Goal: Task Accomplishment & Management: Manage account settings

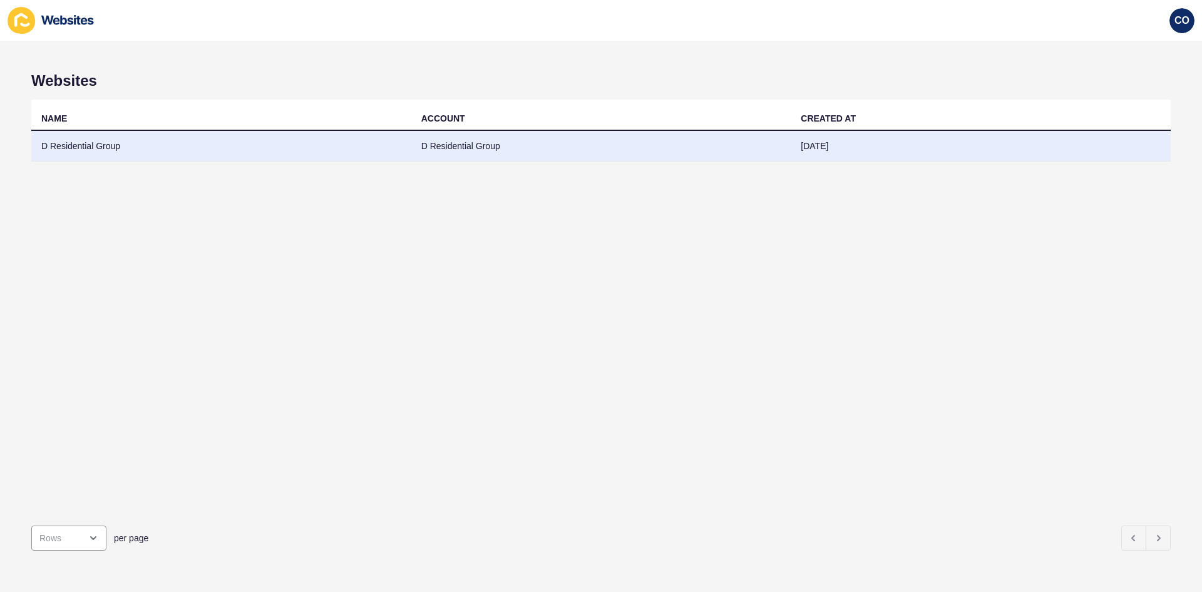
click at [89, 150] on td "D Residential Group" at bounding box center [221, 146] width 380 height 31
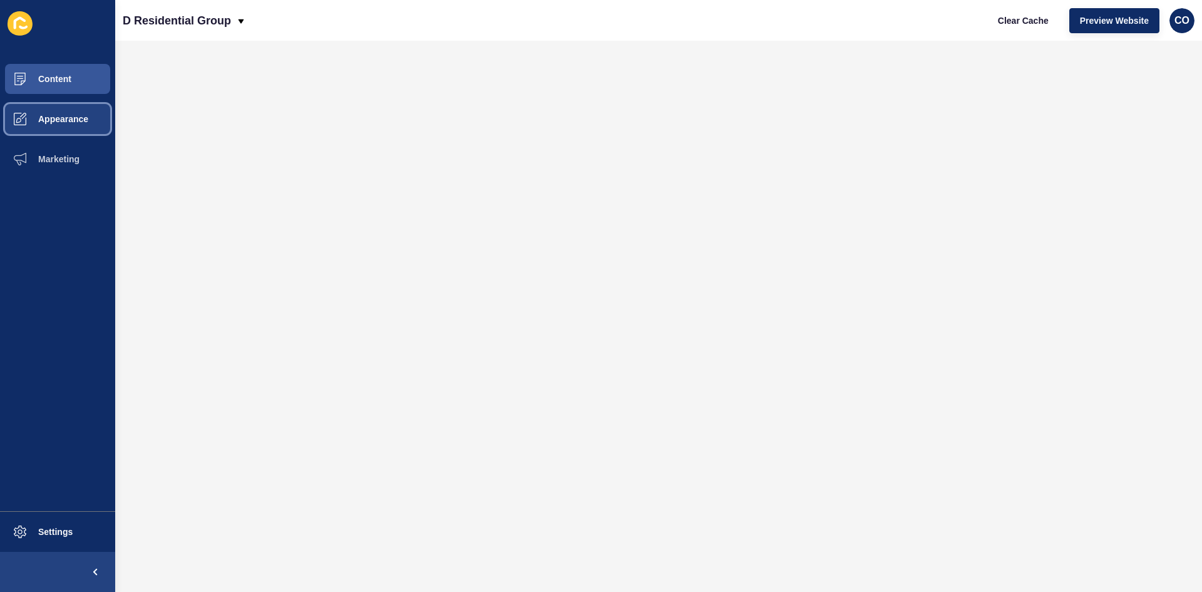
click at [51, 115] on span "Appearance" at bounding box center [43, 119] width 90 height 10
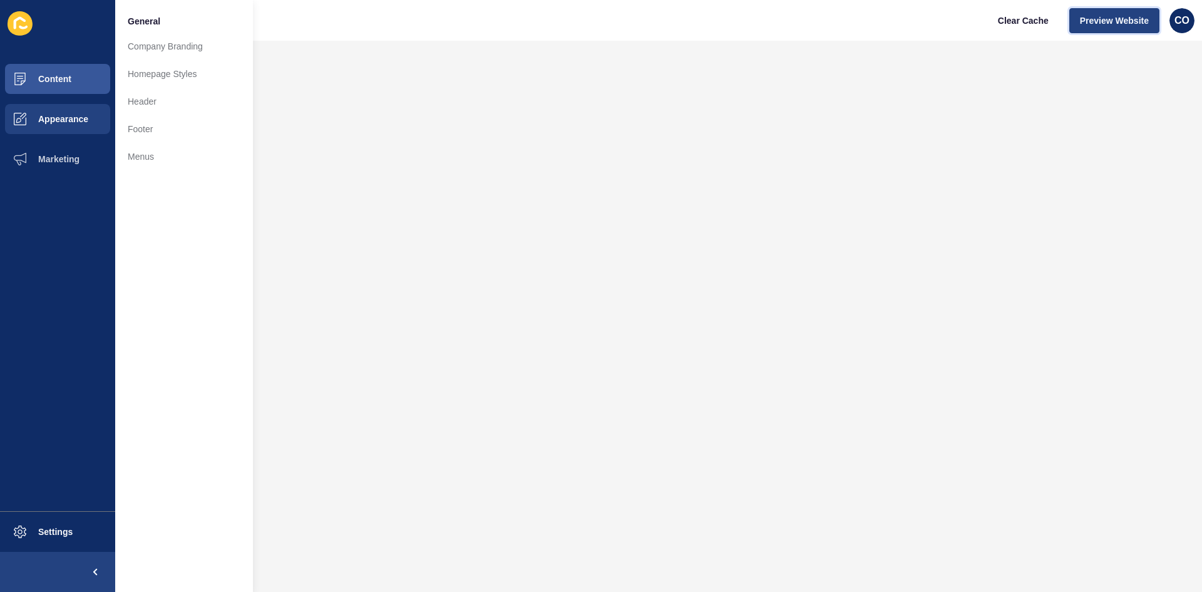
click at [961, 25] on span "Preview Website" at bounding box center [1114, 20] width 69 height 13
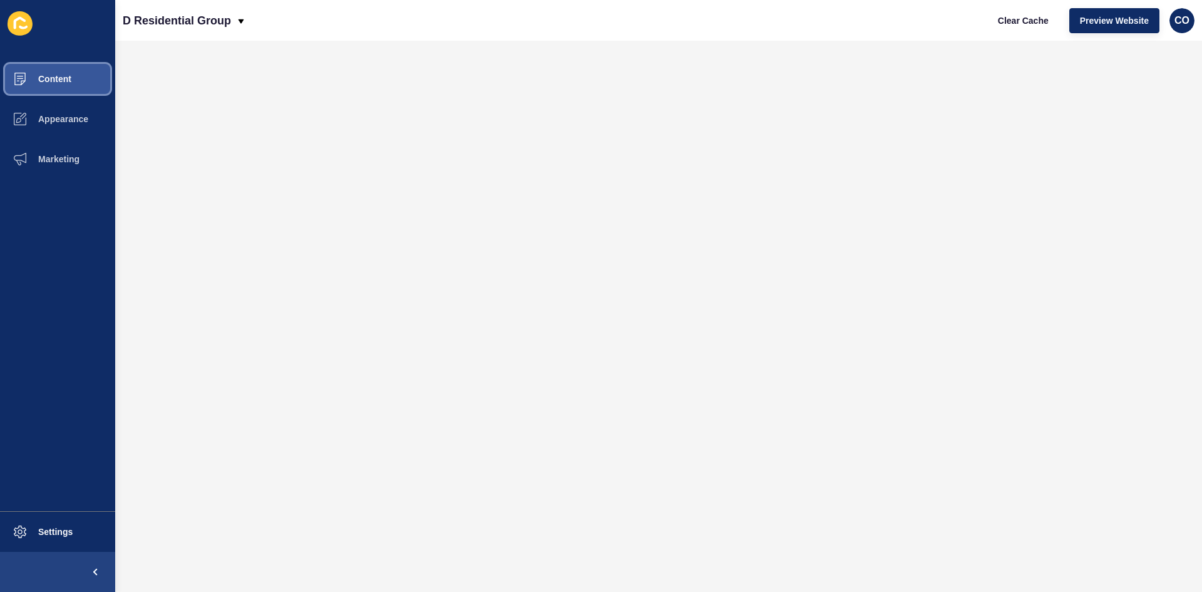
click at [66, 71] on button "Content" at bounding box center [57, 79] width 115 height 40
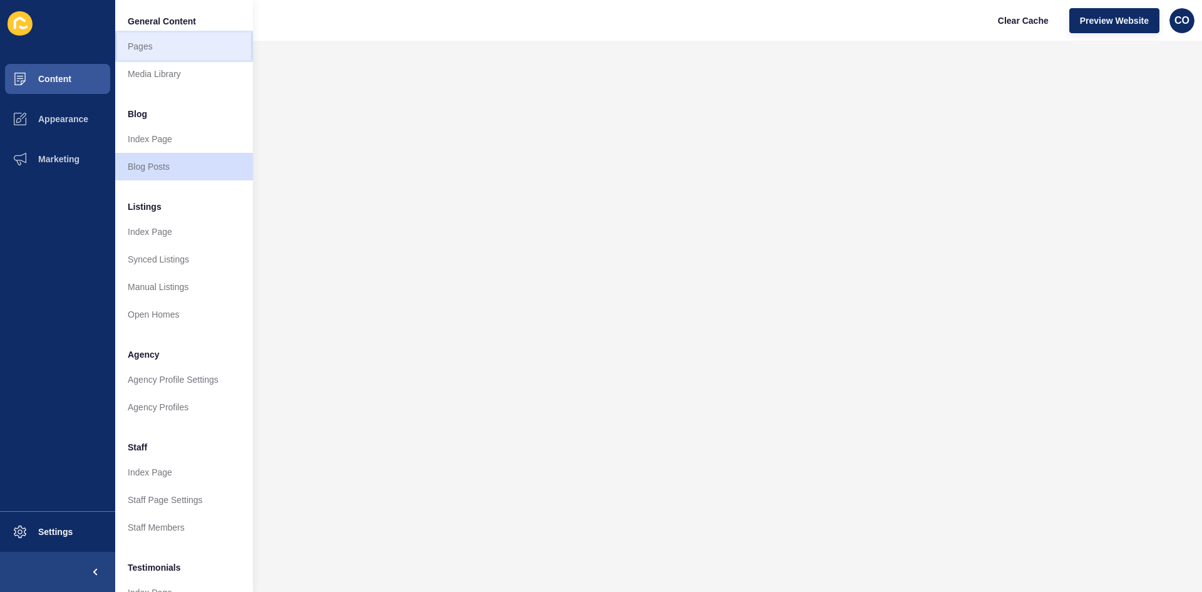
click at [158, 45] on link "Pages" at bounding box center [184, 47] width 138 height 28
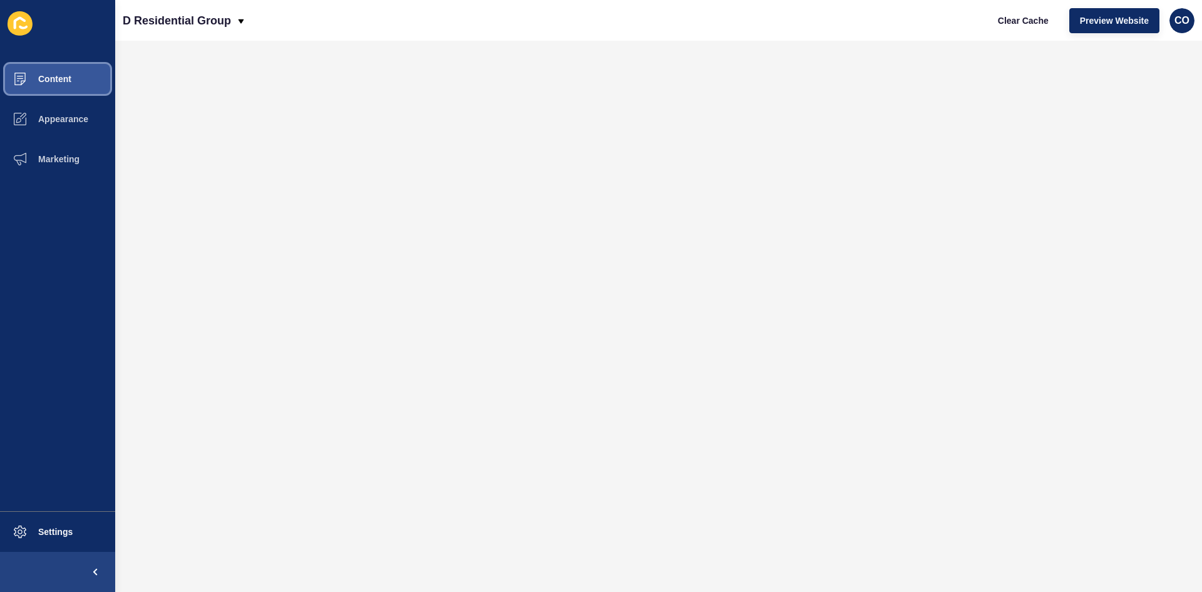
click at [75, 80] on button "Content" at bounding box center [57, 79] width 115 height 40
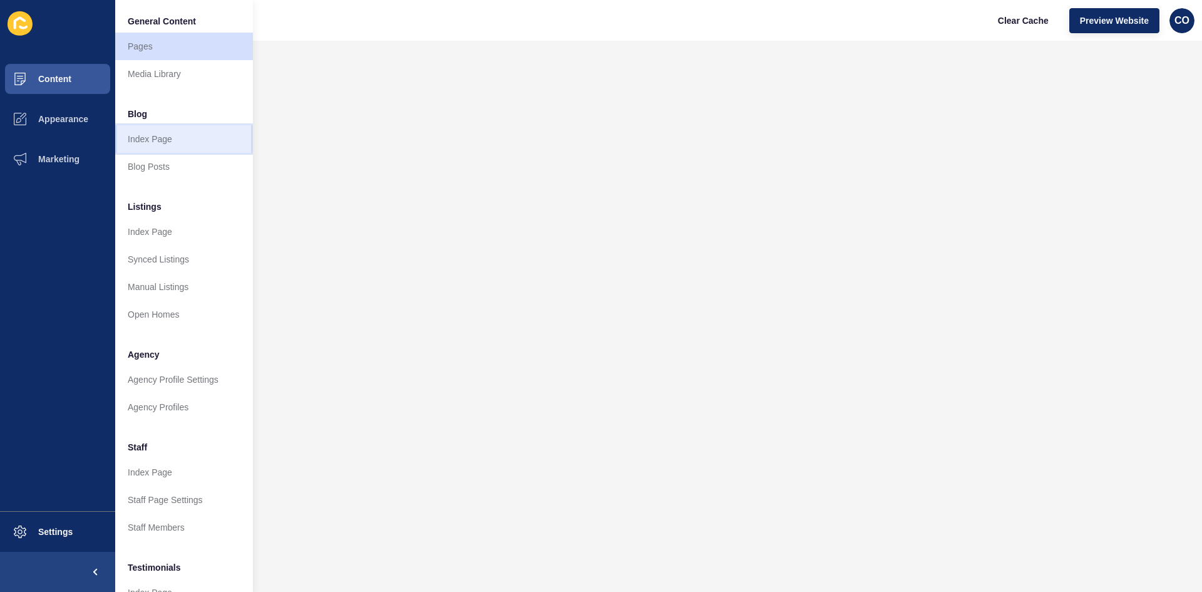
click at [170, 142] on link "Index Page" at bounding box center [184, 139] width 138 height 28
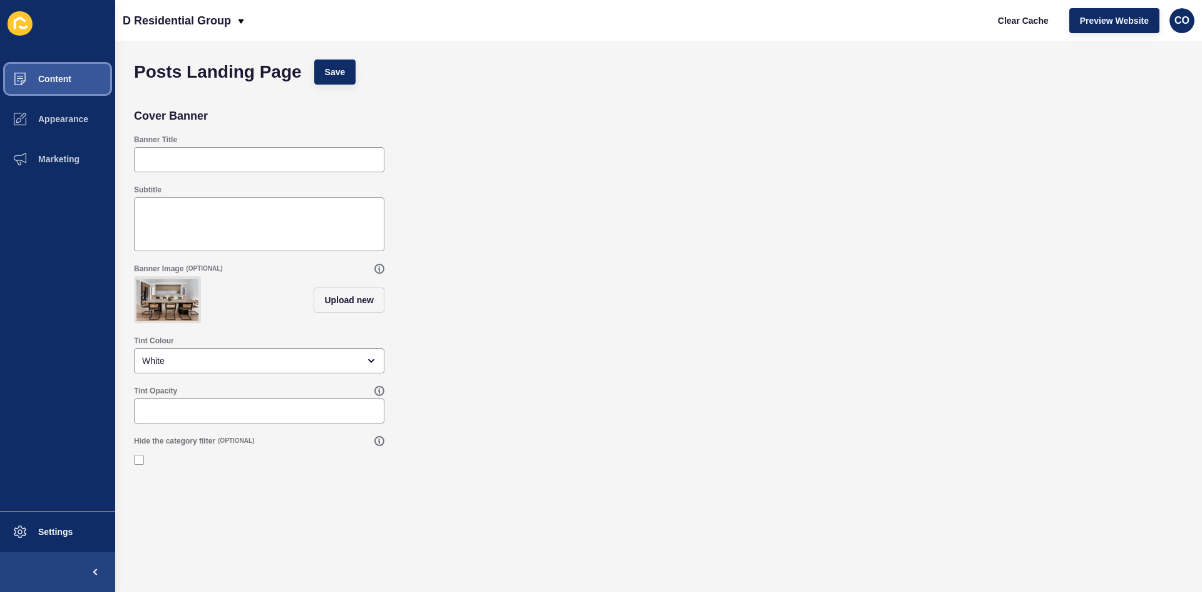
click at [62, 80] on span "Content" at bounding box center [34, 79] width 73 height 10
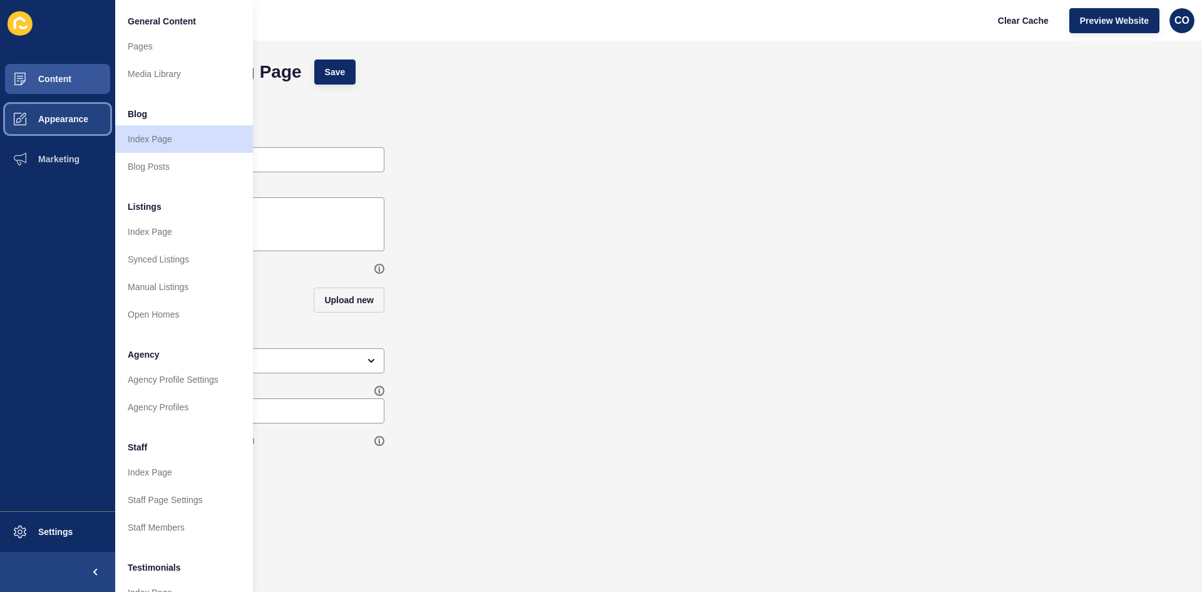
click at [60, 118] on span "Appearance" at bounding box center [43, 119] width 90 height 10
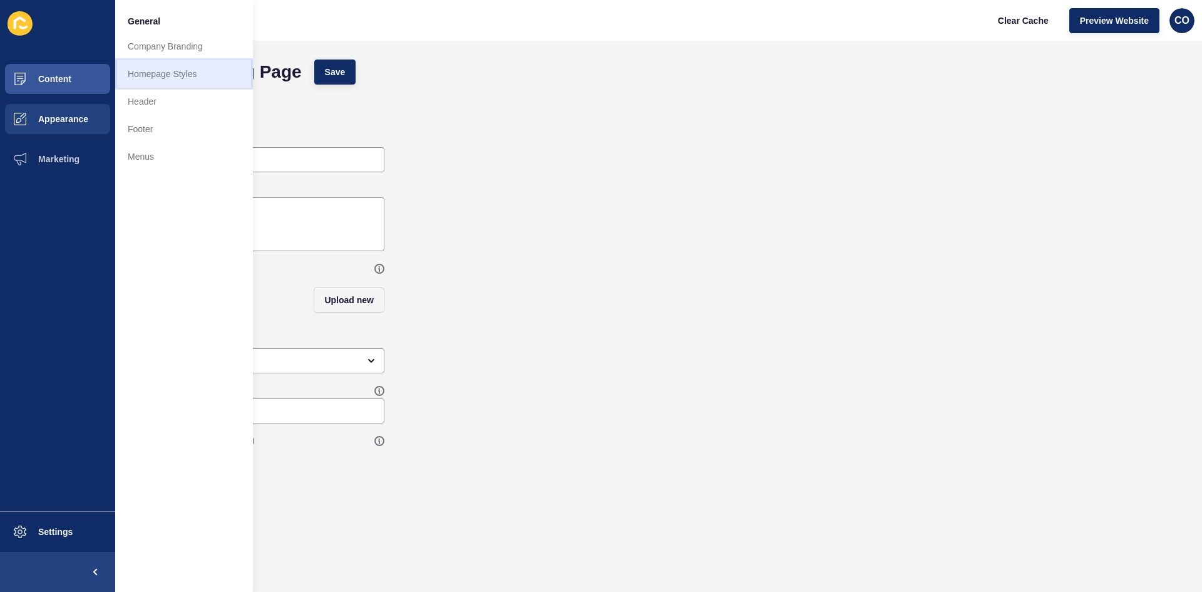
click at [154, 71] on link "Homepage Styles" at bounding box center [184, 74] width 138 height 28
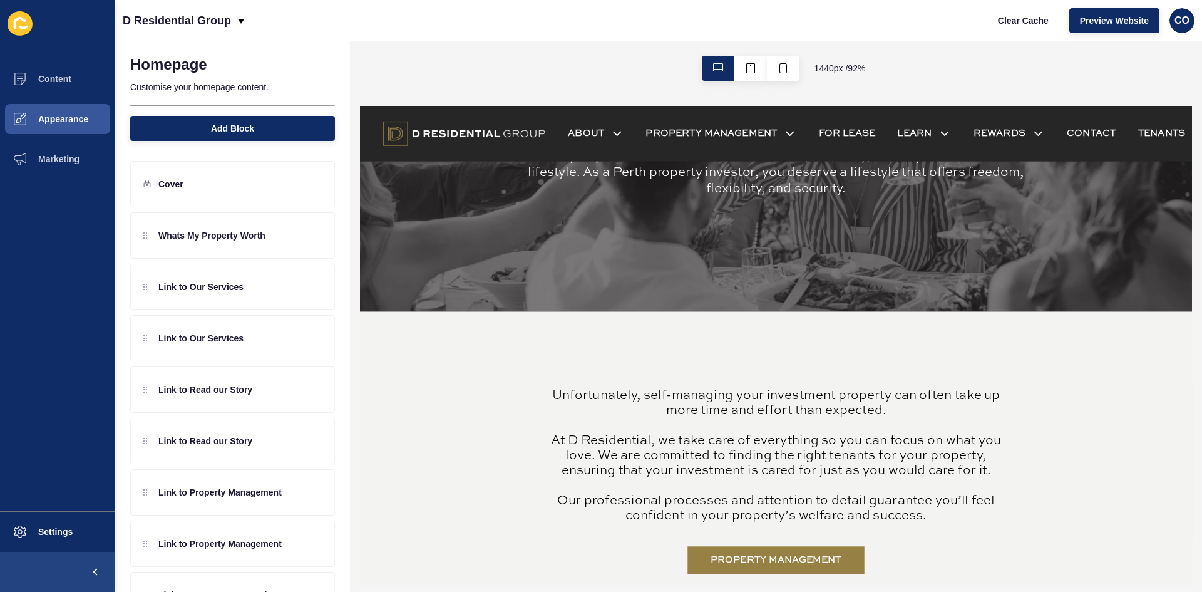
scroll to position [1873, 0]
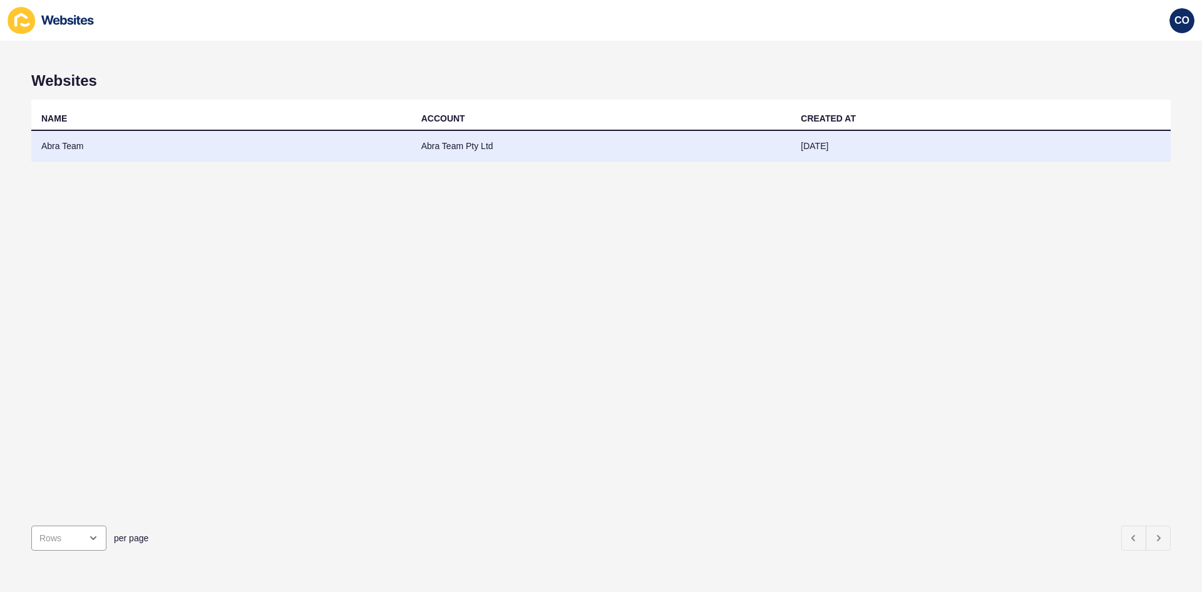
click at [65, 149] on td "Abra Team" at bounding box center [221, 146] width 380 height 31
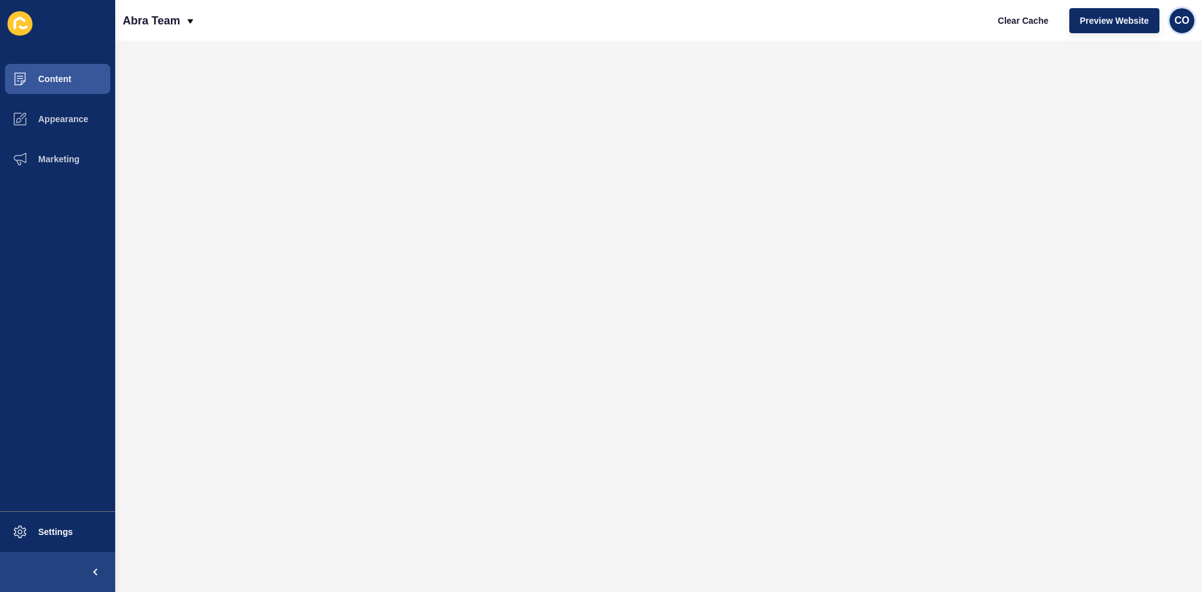
click at [961, 21] on div "CO" at bounding box center [1182, 20] width 25 height 25
click at [961, 100] on link "Logout" at bounding box center [1152, 105] width 92 height 28
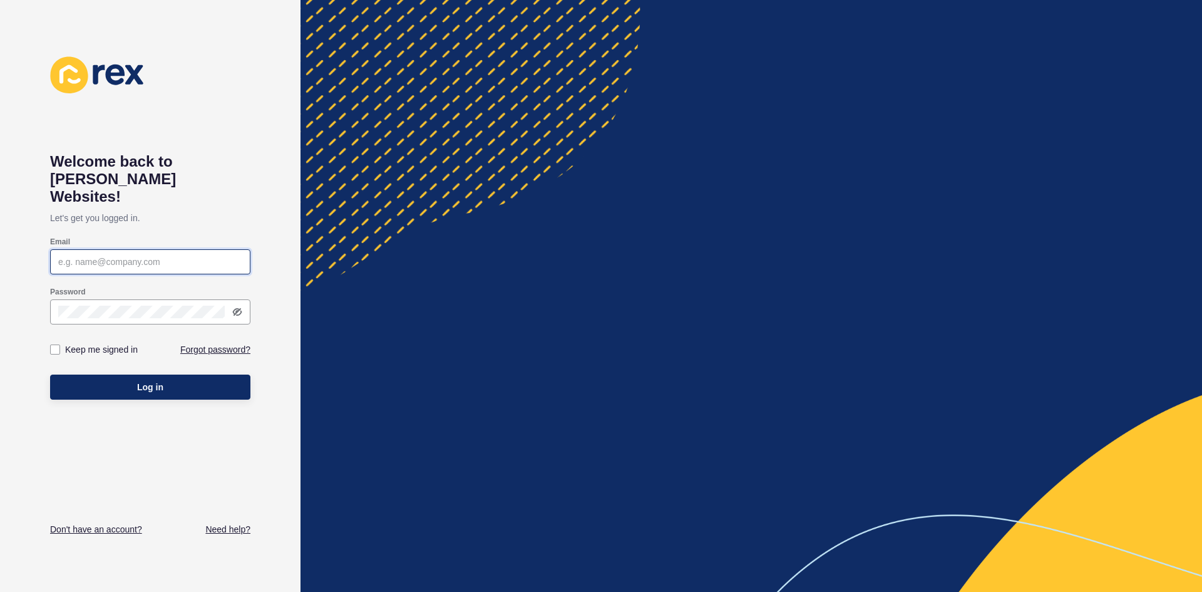
click at [155, 256] on input "Email" at bounding box center [150, 262] width 184 height 13
paste input "christian.oliveros@rexsoftware.com.au"
type input "christian.oliveros@rexsoftware.com.au"
click at [150, 299] on div at bounding box center [150, 311] width 200 height 25
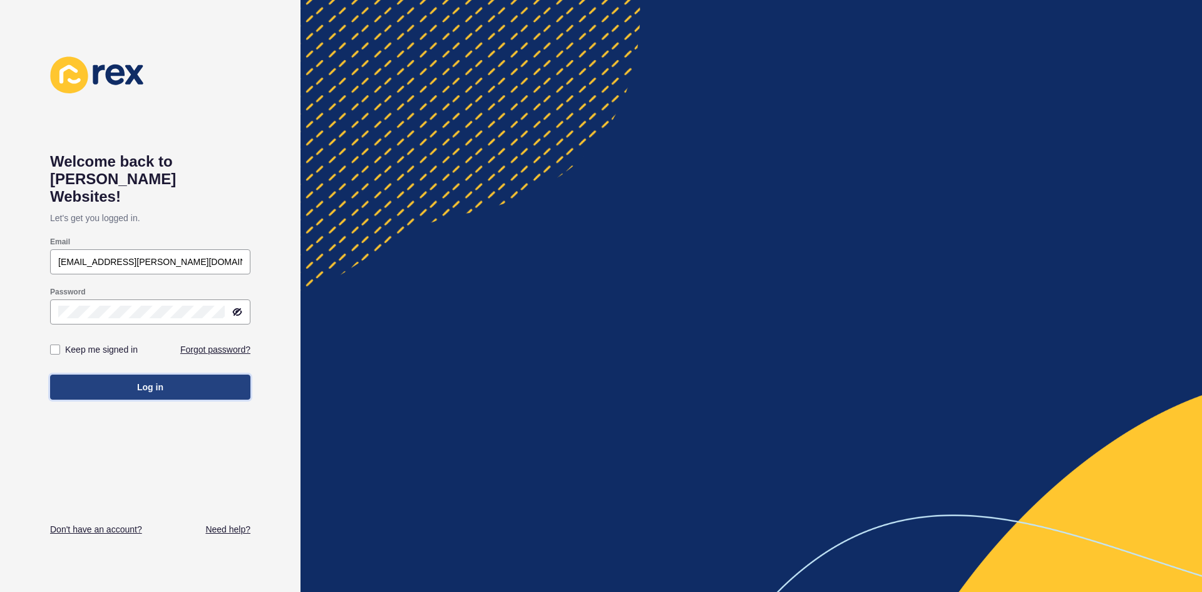
click at [139, 381] on span "Log in" at bounding box center [150, 387] width 26 height 13
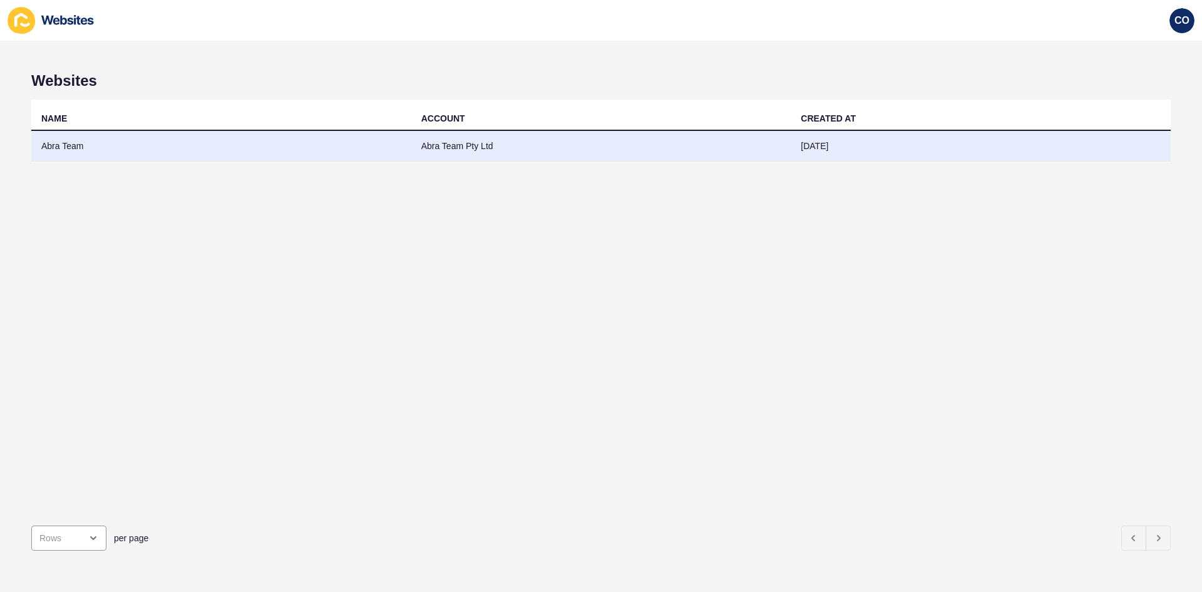
click at [76, 143] on td "Abra Team" at bounding box center [221, 146] width 380 height 31
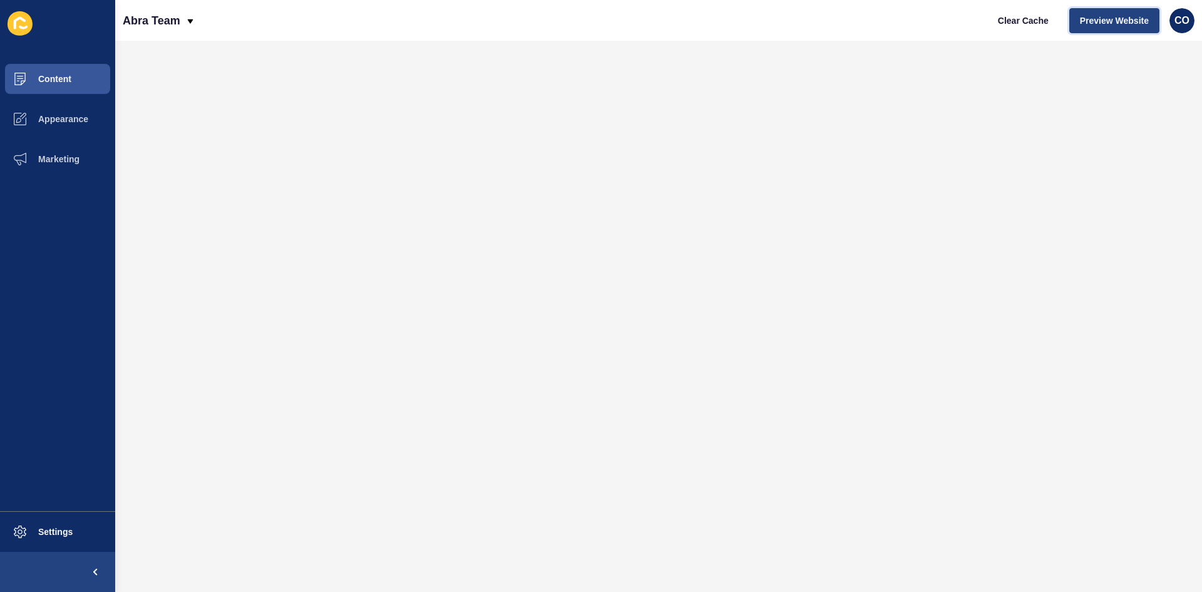
click at [961, 23] on span "Preview Website" at bounding box center [1114, 20] width 69 height 13
click at [70, 80] on span "Content" at bounding box center [34, 79] width 73 height 10
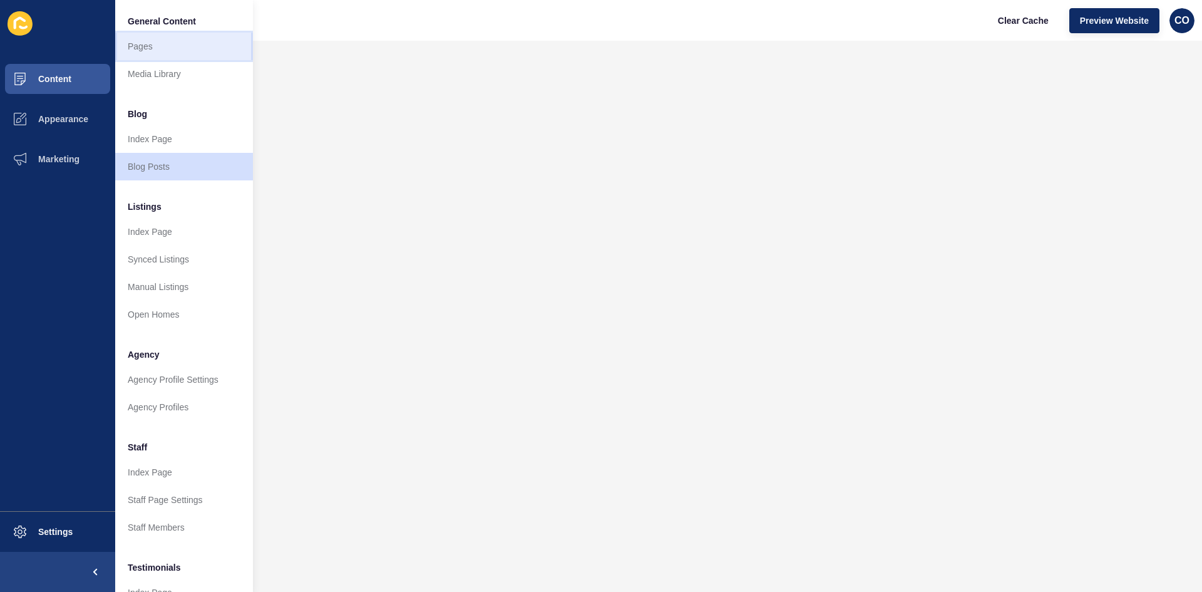
click at [155, 47] on link "Pages" at bounding box center [184, 47] width 138 height 28
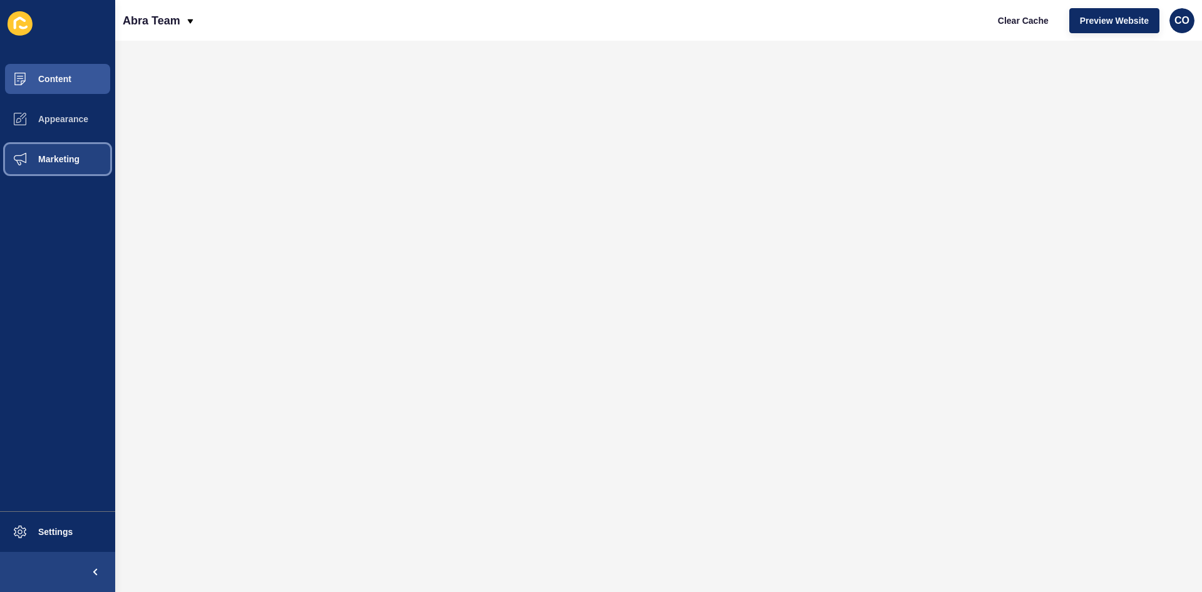
click at [53, 162] on span "Marketing" at bounding box center [38, 159] width 81 height 10
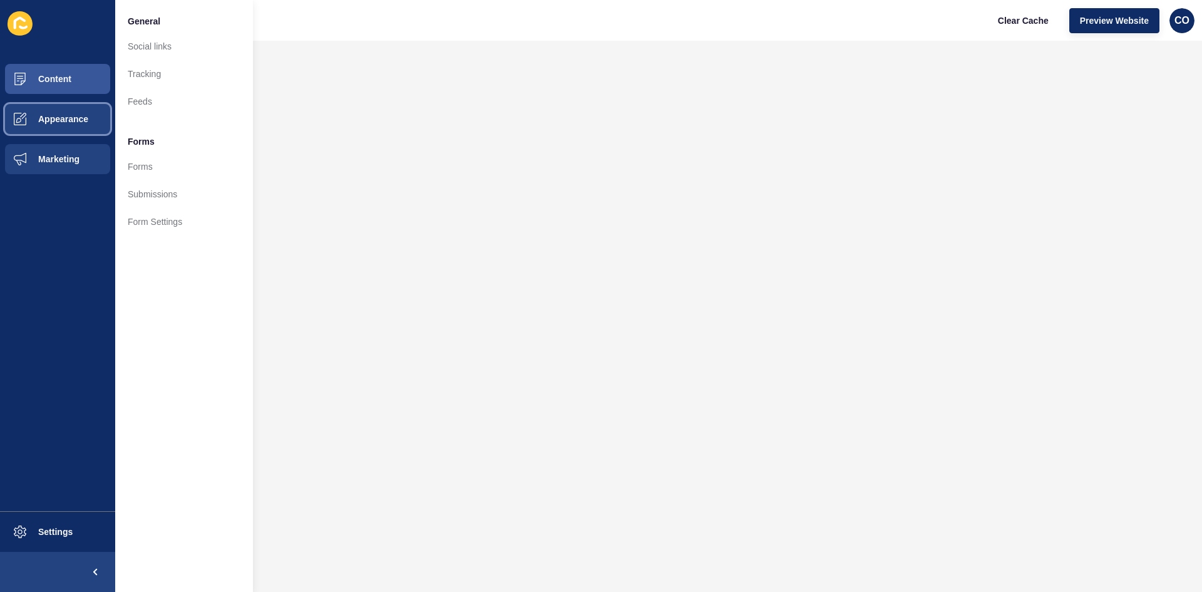
click at [73, 117] on span "Appearance" at bounding box center [43, 119] width 90 height 10
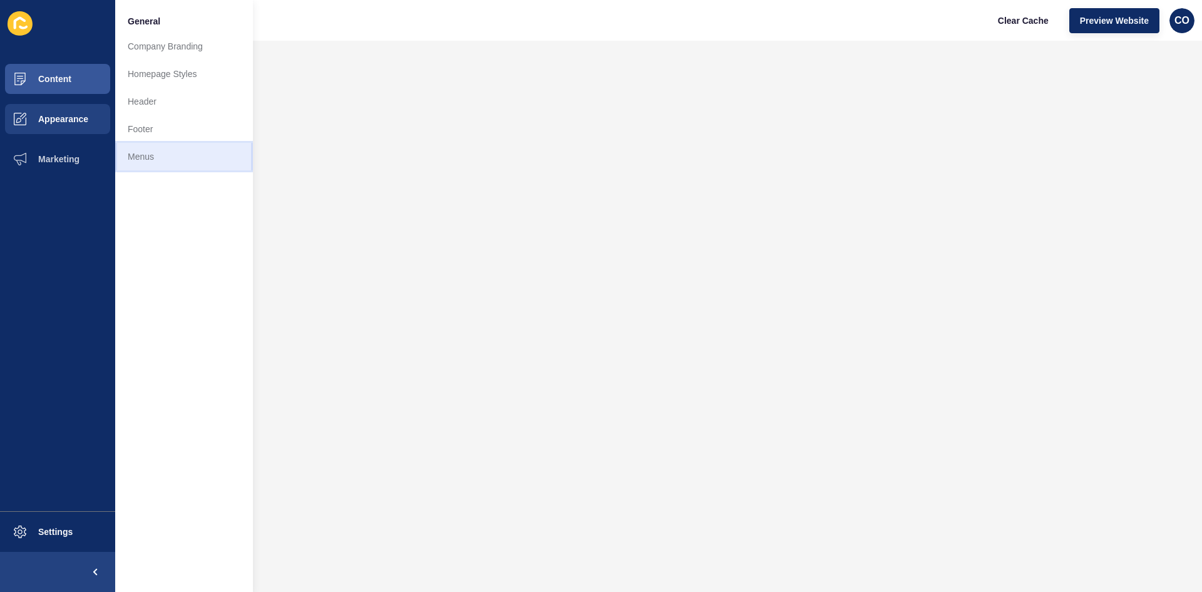
click at [140, 155] on link "Menus" at bounding box center [184, 157] width 138 height 28
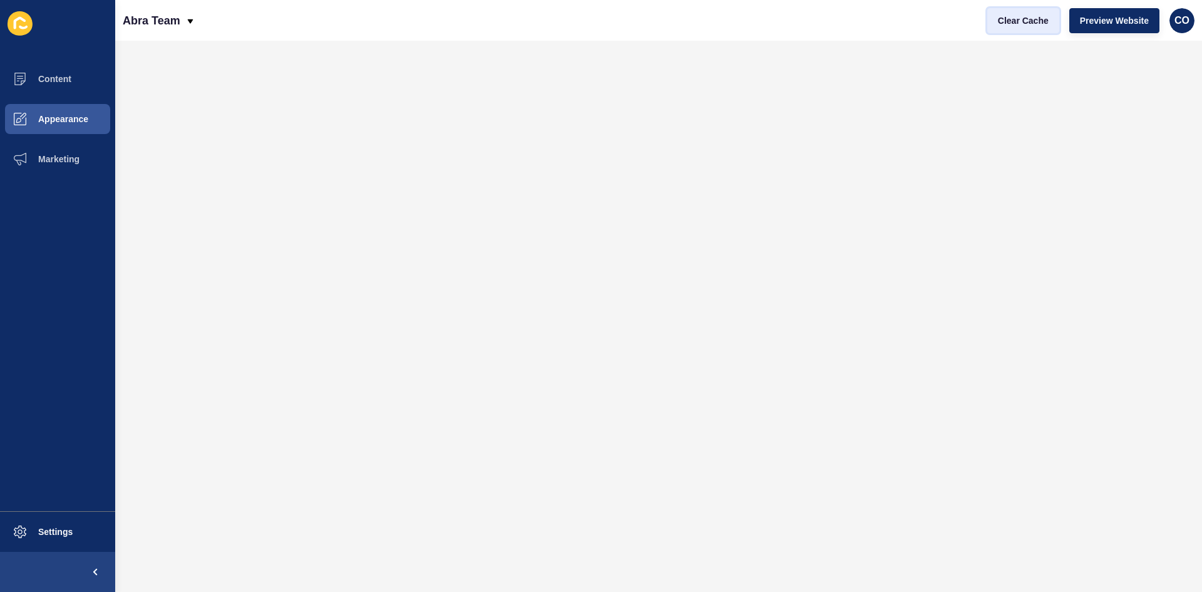
click at [961, 24] on span "Clear Cache" at bounding box center [1023, 20] width 51 height 13
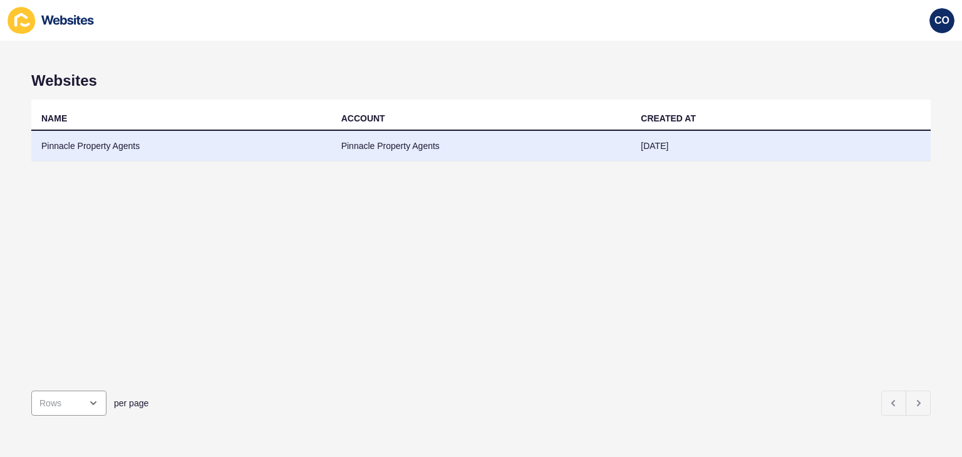
click at [120, 144] on td "Pinnacle Property Agents" at bounding box center [181, 146] width 300 height 31
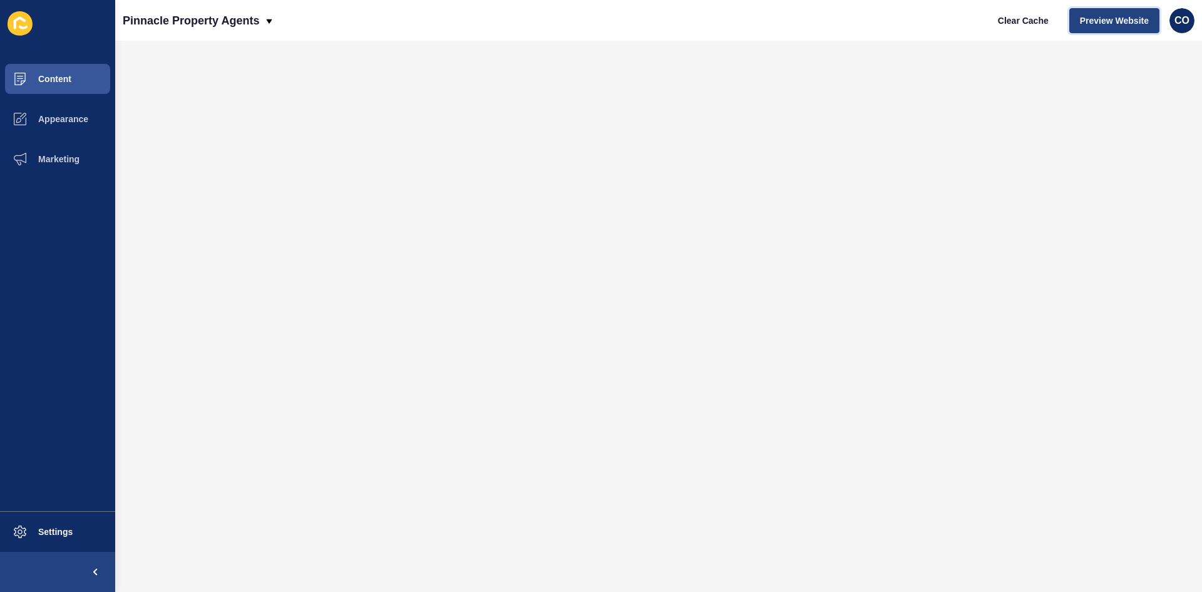
click at [961, 18] on span "Preview Website" at bounding box center [1114, 20] width 69 height 13
click at [56, 159] on span "Marketing" at bounding box center [38, 159] width 81 height 10
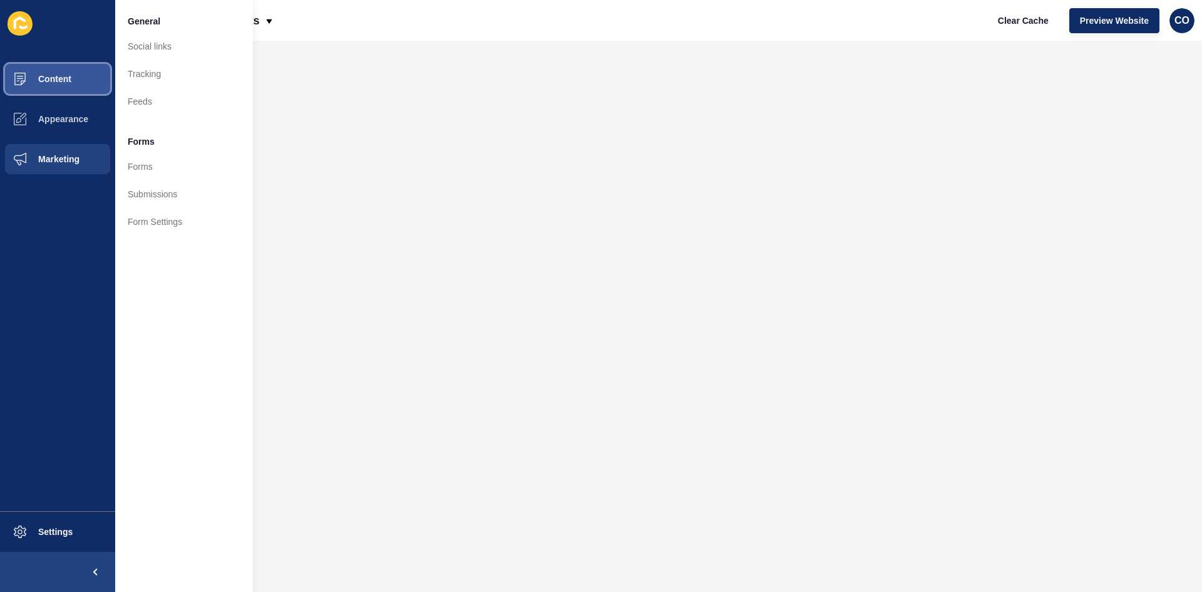
click at [81, 83] on button "Content" at bounding box center [57, 79] width 115 height 40
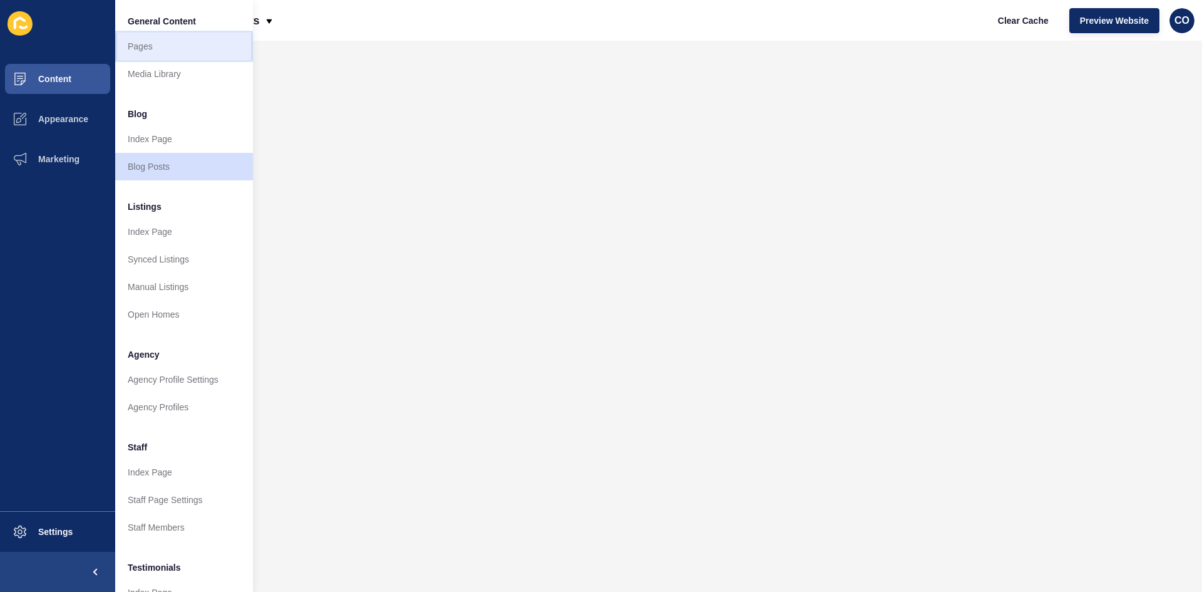
click at [140, 46] on link "Pages" at bounding box center [184, 47] width 138 height 28
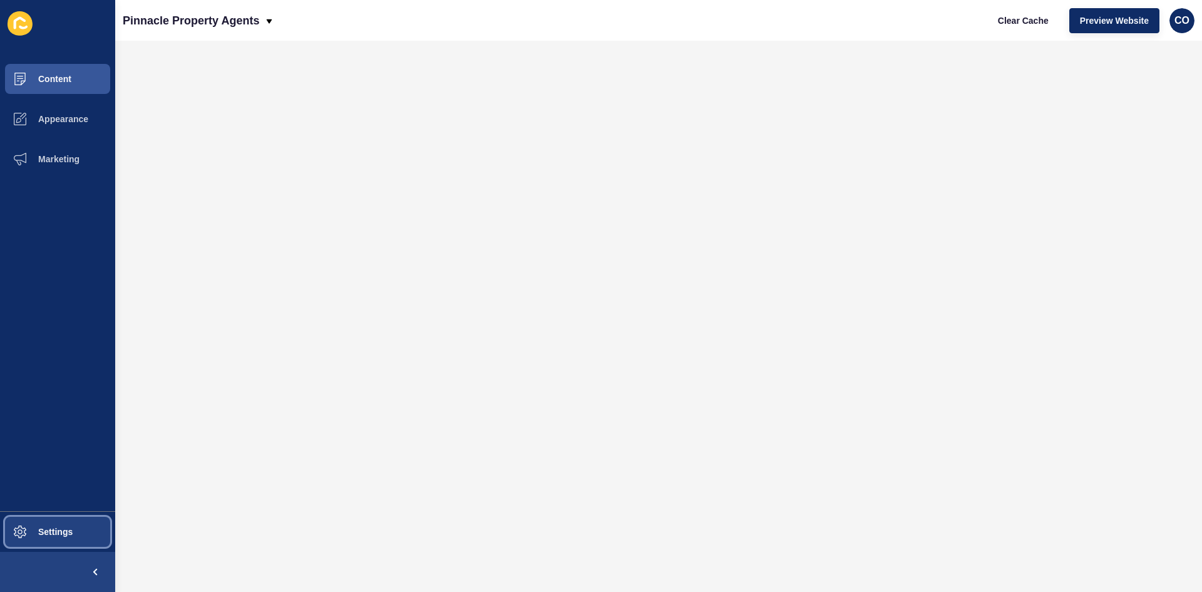
drag, startPoint x: 77, startPoint y: 529, endPoint x: 82, endPoint y: 522, distance: 9.0
click at [77, 457] on button "Settings" at bounding box center [57, 532] width 115 height 40
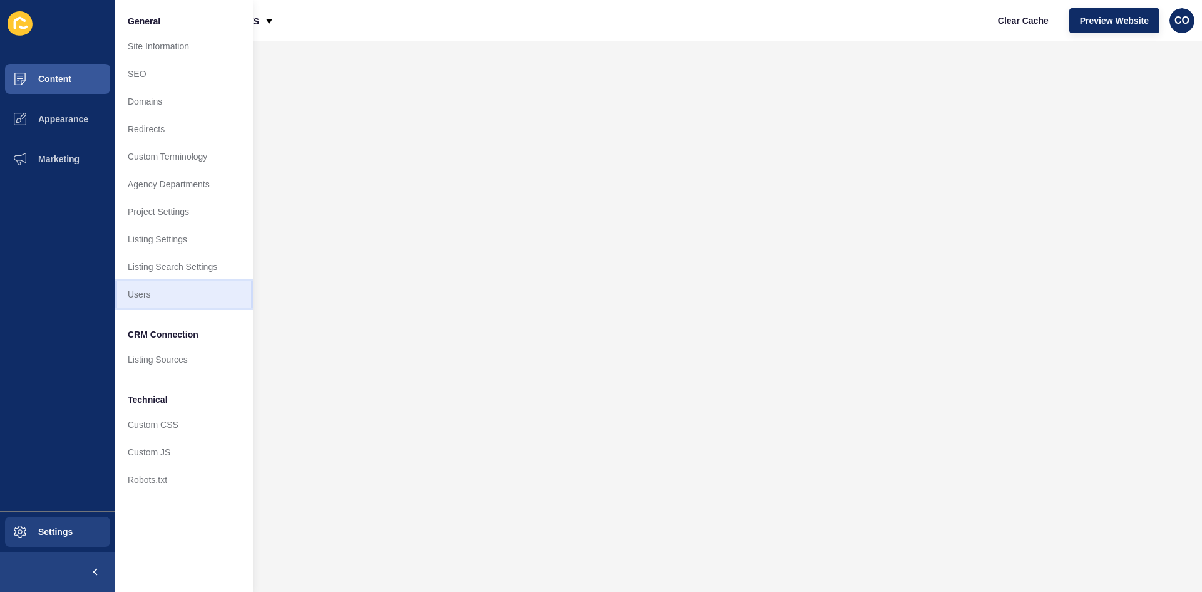
click at [143, 299] on link "Users" at bounding box center [184, 295] width 138 height 28
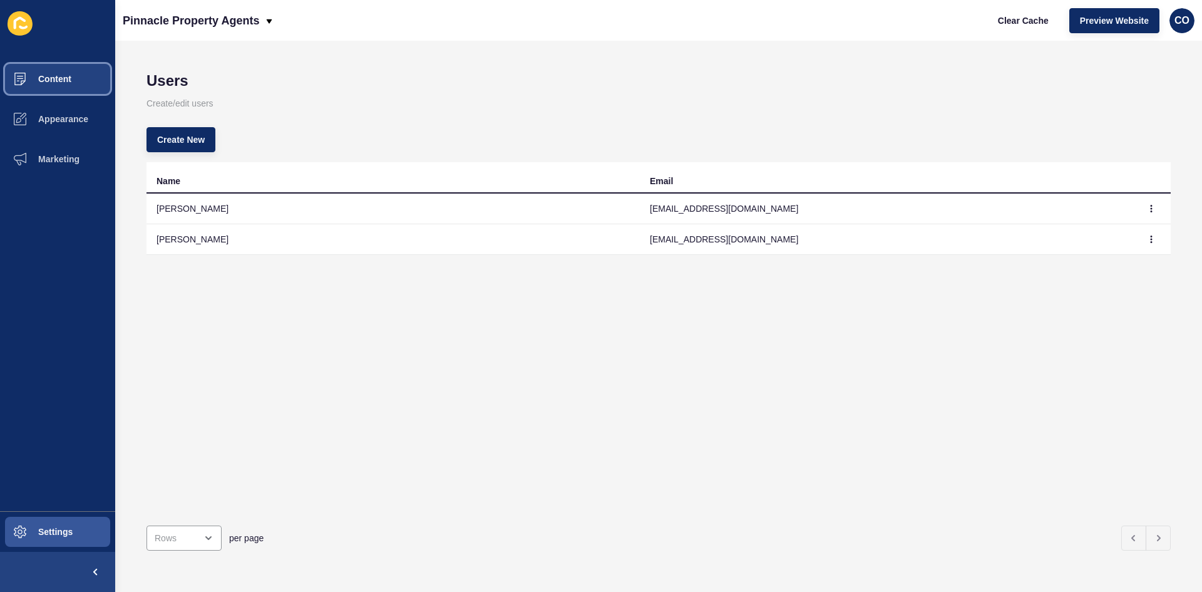
click at [66, 79] on span "Content" at bounding box center [34, 79] width 73 height 10
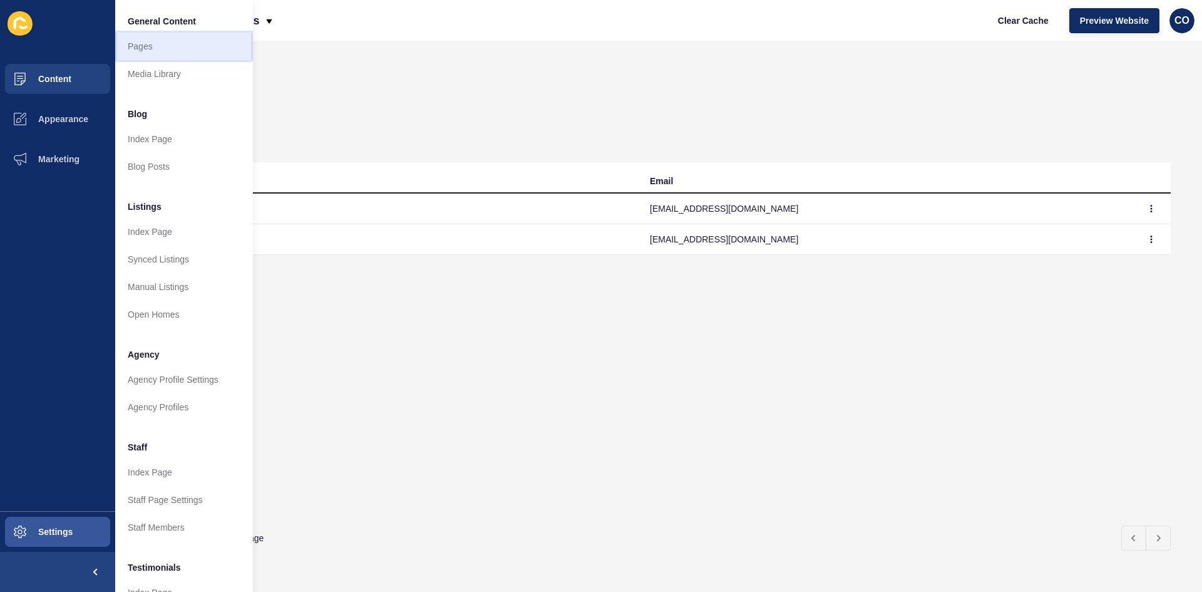
click at [155, 48] on link "Pages" at bounding box center [184, 47] width 138 height 28
